Goal: Navigation & Orientation: Find specific page/section

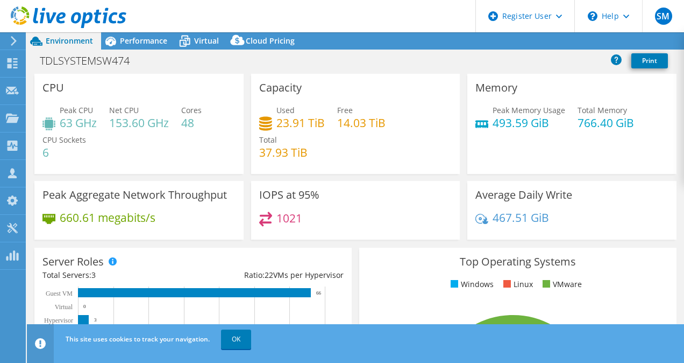
select select "EULondon"
select select "USD"
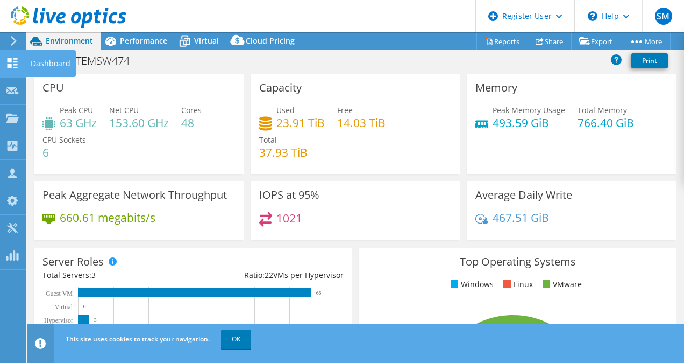
click at [16, 67] on icon at bounding box center [12, 63] width 13 height 10
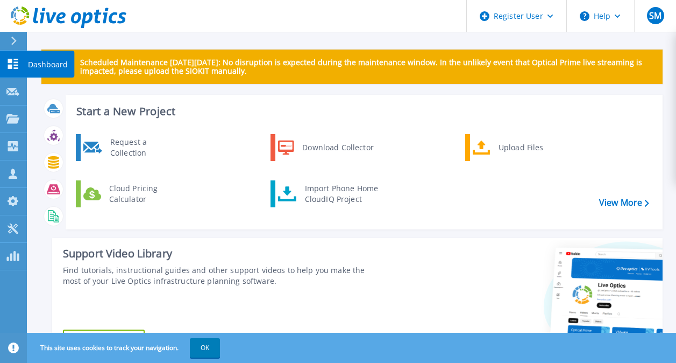
click at [12, 64] on icon at bounding box center [12, 64] width 13 height 10
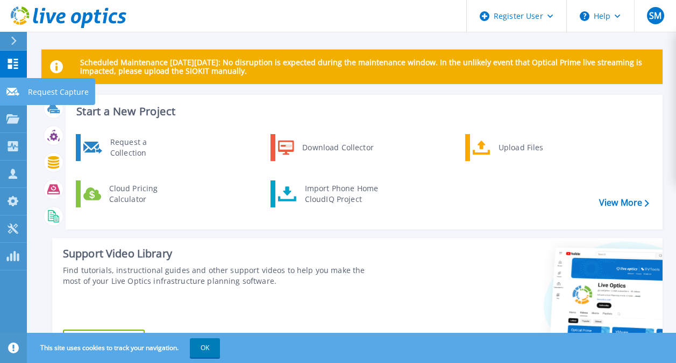
click at [20, 96] on link "Request Capture Request Capture" at bounding box center [13, 91] width 27 height 27
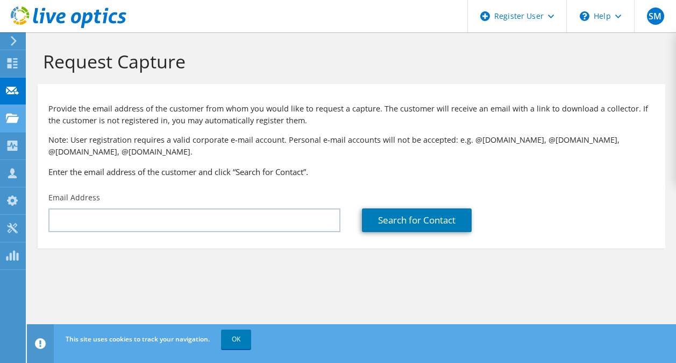
click at [11, 118] on use at bounding box center [12, 117] width 13 height 9
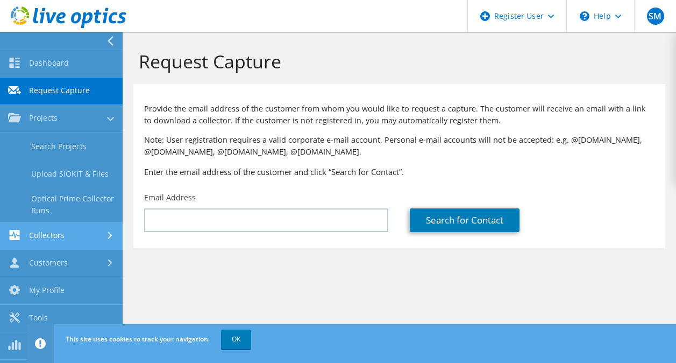
click at [72, 226] on link "Collectors" at bounding box center [61, 235] width 123 height 27
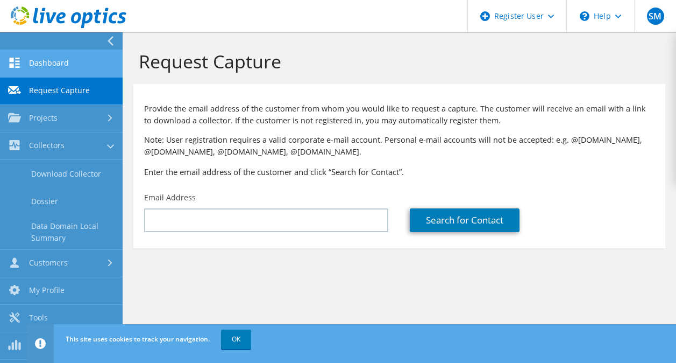
click at [56, 64] on link "Dashboard" at bounding box center [61, 63] width 123 height 27
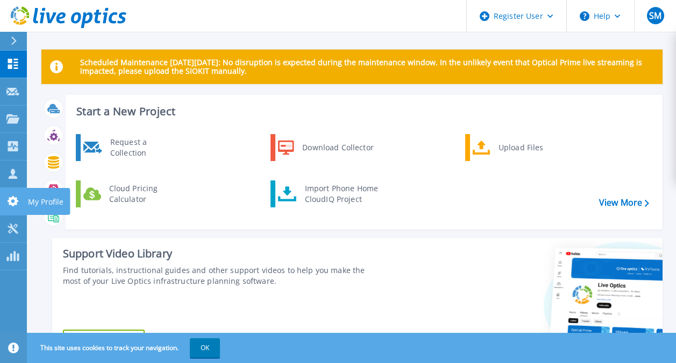
click at [44, 202] on p "My Profile" at bounding box center [46, 202] width 36 height 28
click at [14, 41] on icon at bounding box center [13, 41] width 5 height 9
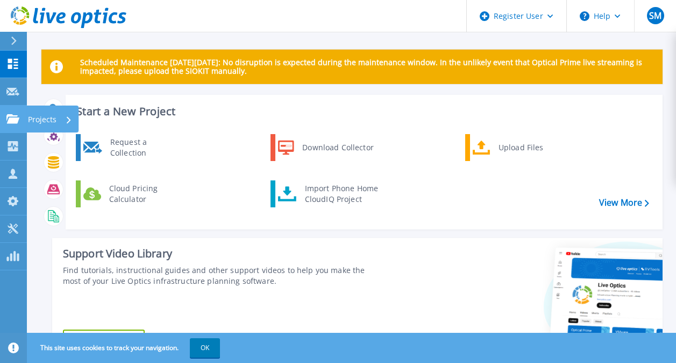
click at [65, 121] on div "Projects" at bounding box center [50, 119] width 44 height 28
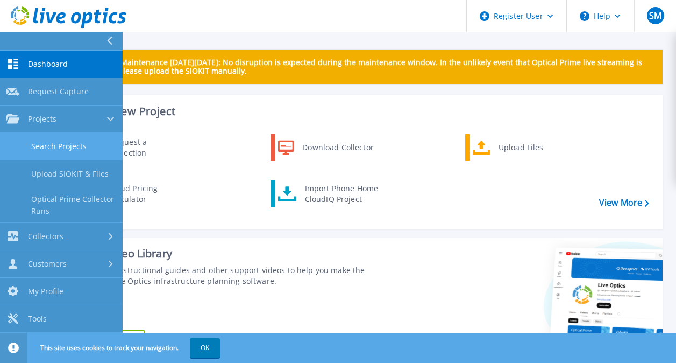
click at [66, 153] on link "Search Projects" at bounding box center [61, 146] width 123 height 27
